Goal: Navigation & Orientation: Find specific page/section

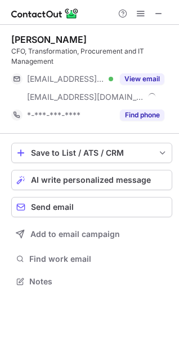
scroll to position [273, 179]
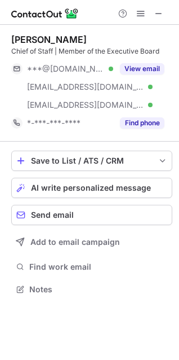
scroll to position [281, 179]
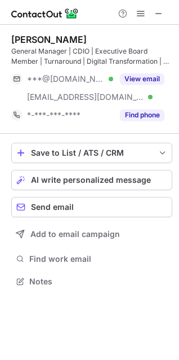
scroll to position [273, 179]
